Goal: Use online tool/utility: Utilize a website feature to perform a specific function

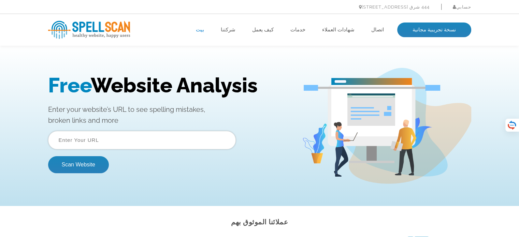
click at [52, 86] on span "Free" at bounding box center [69, 85] width 43 height 24
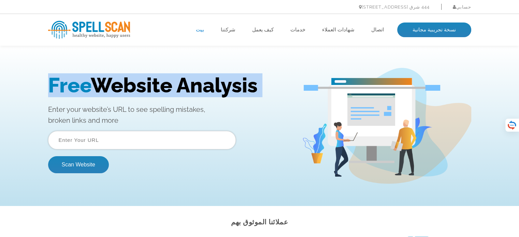
click at [52, 86] on span "Free" at bounding box center [69, 85] width 43 height 24
click at [48, 98] on div at bounding box center [48, 98] width 0 height 0
click at [62, 91] on span "Free" at bounding box center [69, 85] width 43 height 24
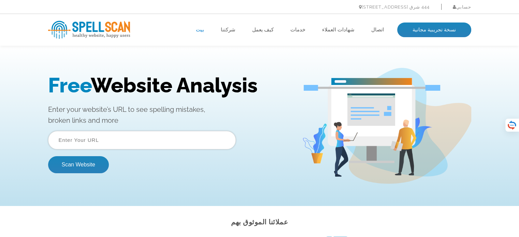
drag, startPoint x: 47, startPoint y: 108, endPoint x: 132, endPoint y: 123, distance: 86.3
click at [132, 123] on div "Free Website Analysis Enter your website’s URL to see spelling mistakes, broken…" at bounding box center [260, 126] width 434 height 116
click at [128, 125] on div at bounding box center [128, 125] width 0 height 0
click at [186, 105] on p "Enter your website’s URL to see spelling mistakes, broken links and more" at bounding box center [170, 115] width 244 height 22
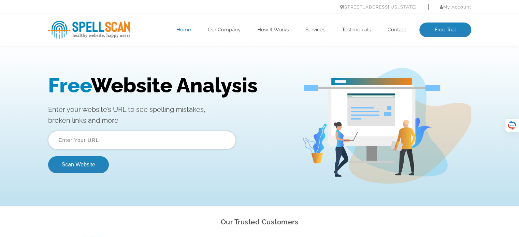
click at [222, 71] on div "Free Website Analysis Enter your website’s URL to see spelling mistakes, broken…" at bounding box center [260, 126] width 434 height 116
click at [101, 143] on input "text" at bounding box center [142, 140] width 188 height 18
type input "https://uniquestylistictee.com/"
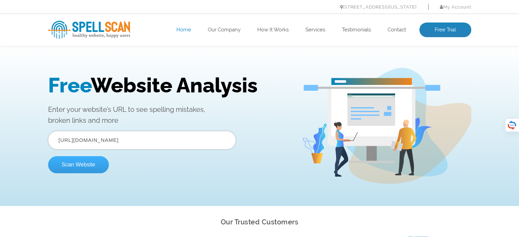
click at [87, 166] on button "Scan Website" at bounding box center [78, 164] width 61 height 17
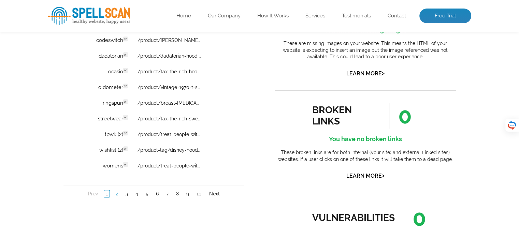
scroll to position [546, 0]
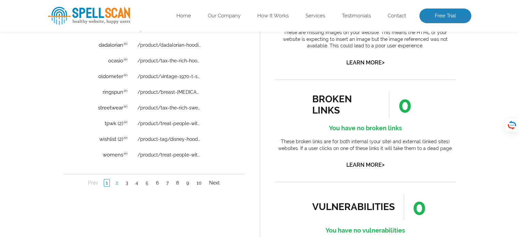
click at [117, 182] on link "2" at bounding box center [117, 183] width 6 height 7
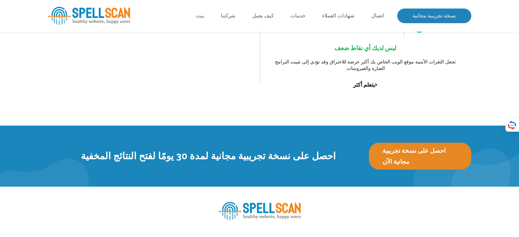
scroll to position [738, 0]
